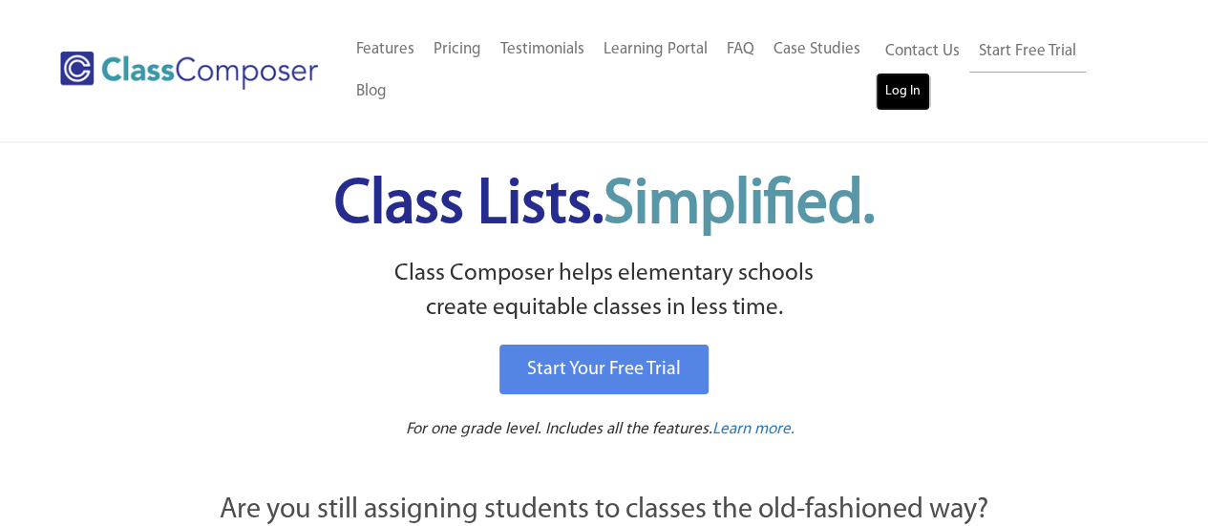
click at [904, 100] on link "Log In" at bounding box center [903, 92] width 54 height 38
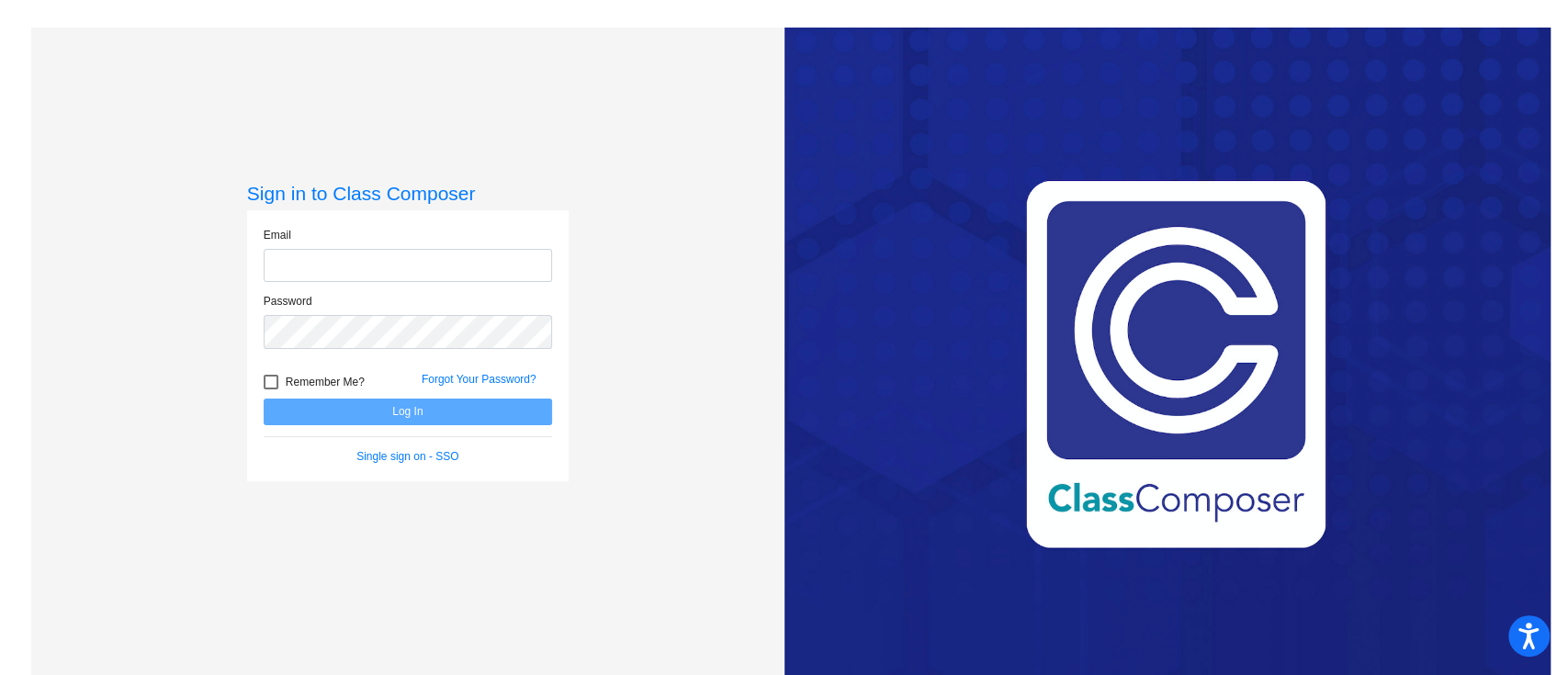
type input "kennedy.a.cunningham@austinisd.org"
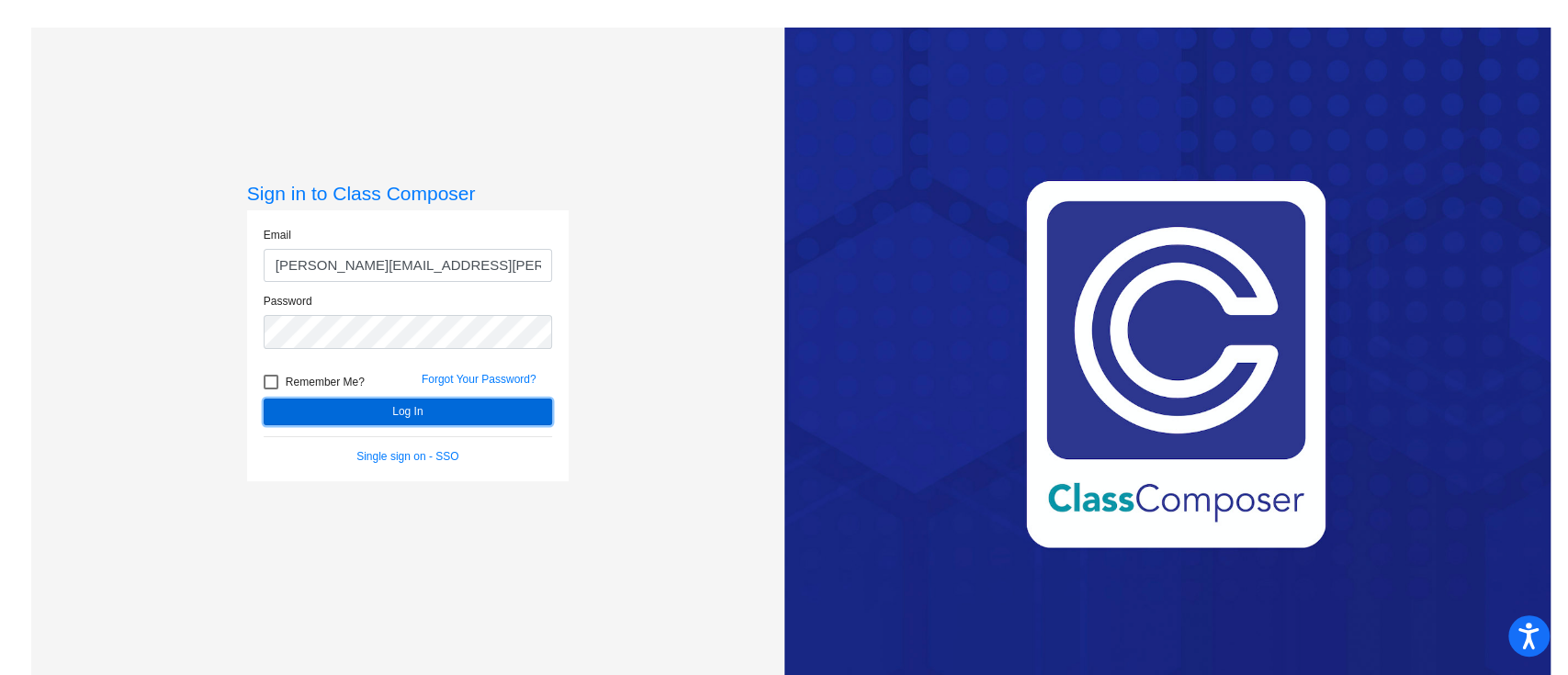
click at [392, 412] on button "Log In" at bounding box center [408, 412] width 289 height 27
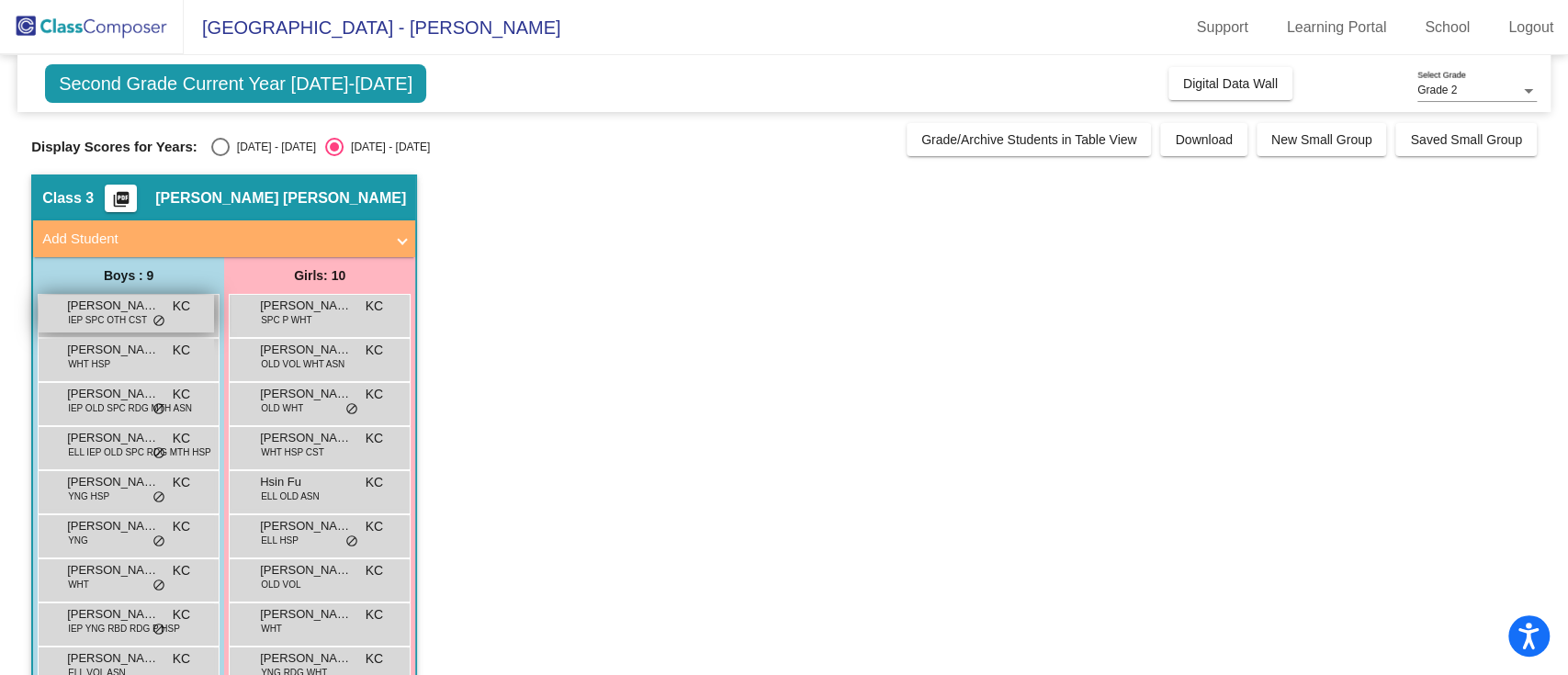
click at [160, 317] on span "do_not_disturb_alt" at bounding box center [158, 321] width 13 height 14
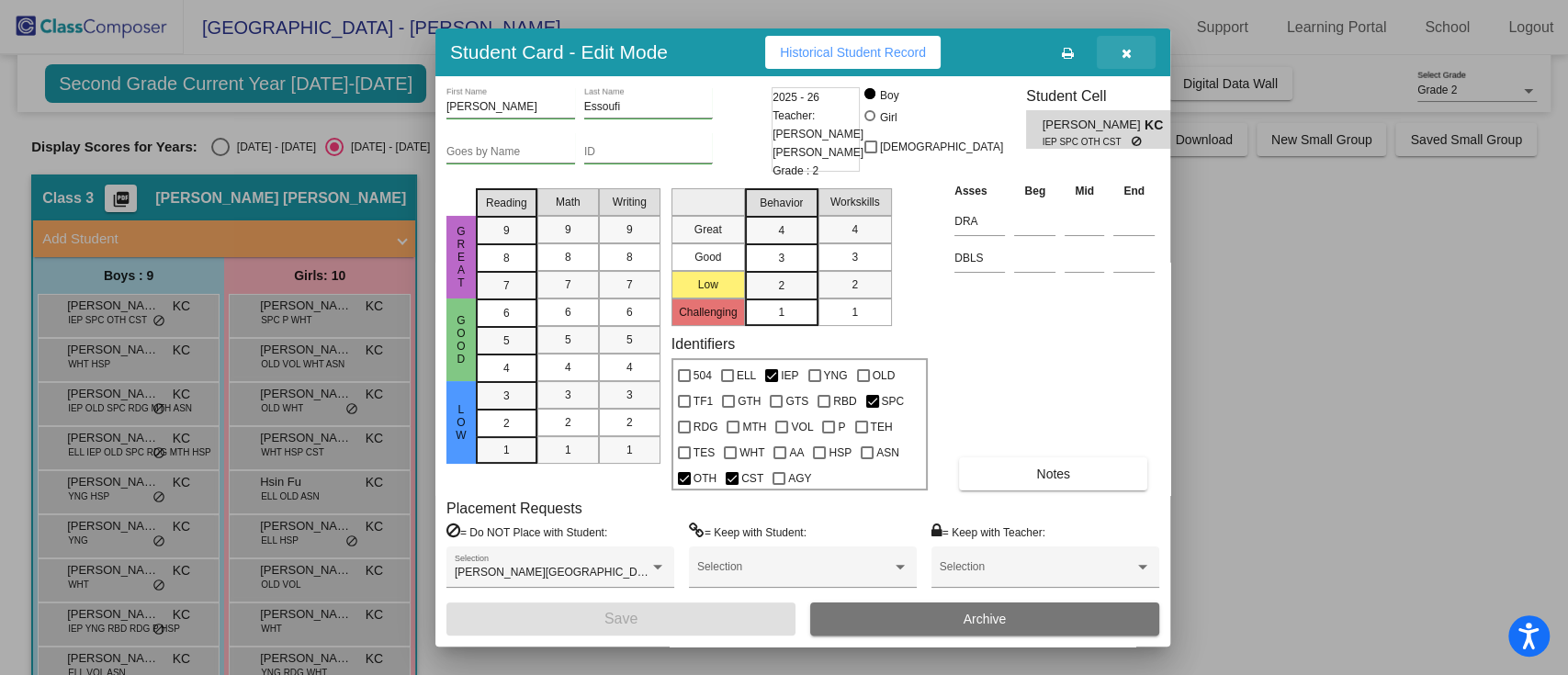
click at [1125, 51] on icon "button" at bounding box center [1126, 53] width 11 height 12
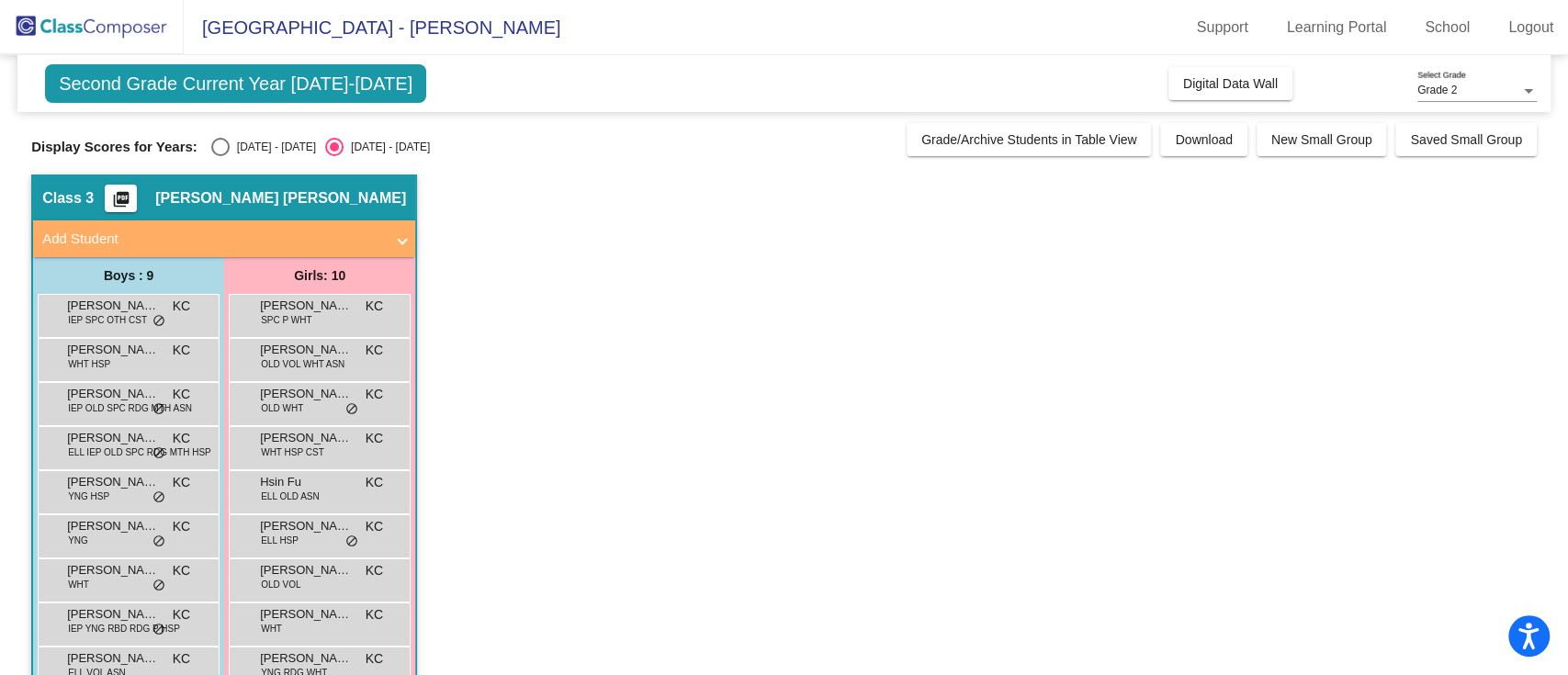
scroll to position [88, 0]
